Goal: Task Accomplishment & Management: Use online tool/utility

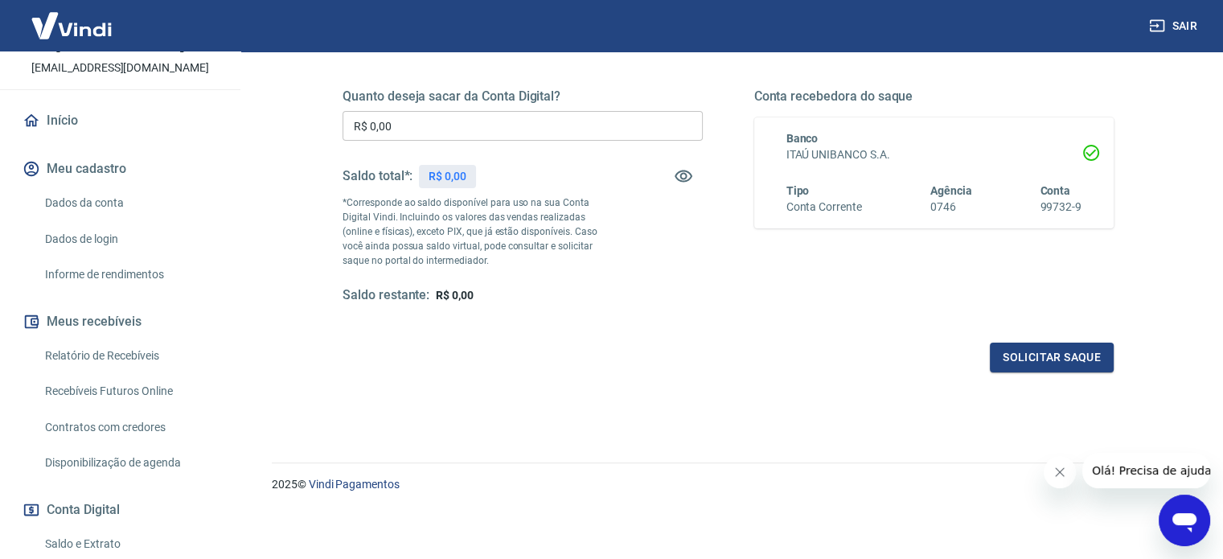
scroll to position [161, 0]
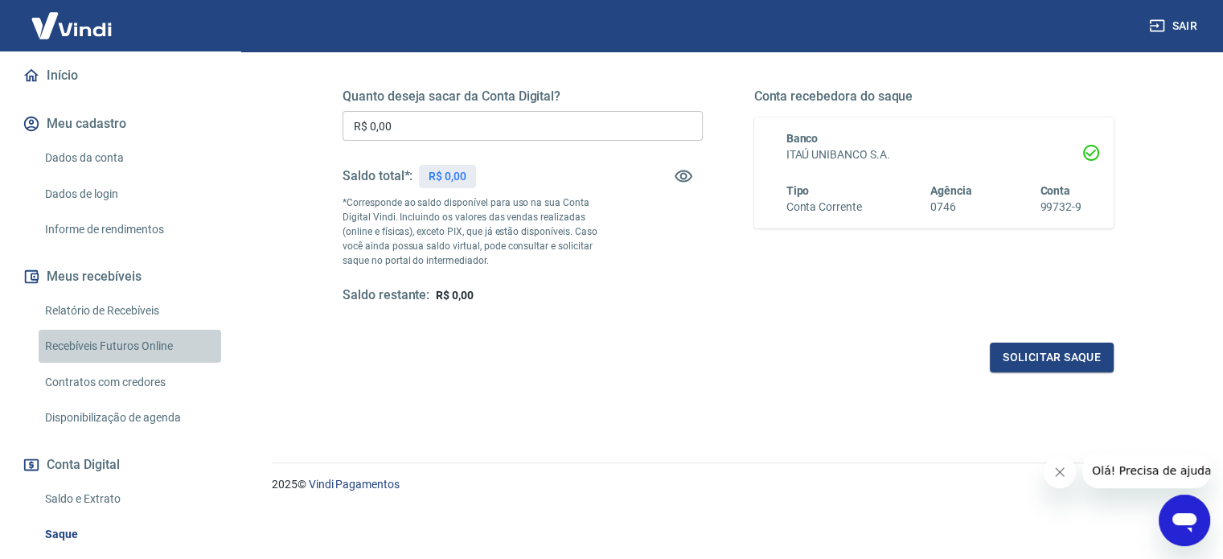
click at [146, 353] on link "Recebíveis Futuros Online" at bounding box center [130, 346] width 183 height 33
